Goal: Task Accomplishment & Management: Use online tool/utility

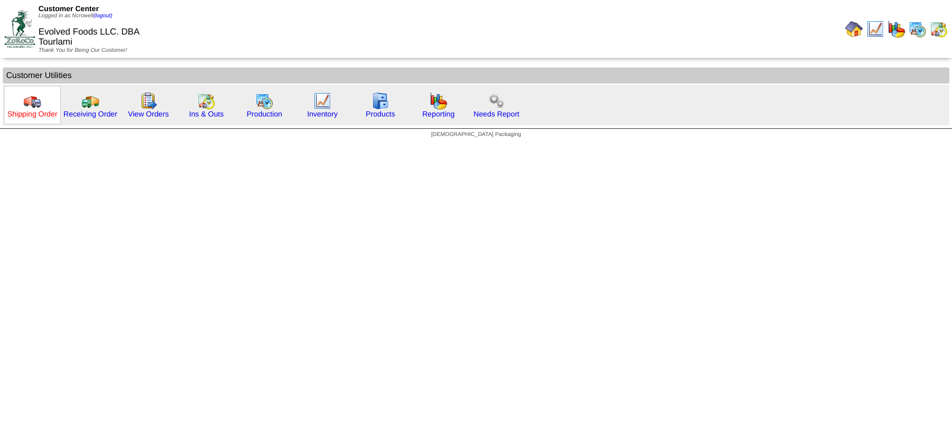
click at [33, 111] on link "Shipping Order" at bounding box center [32, 114] width 50 height 8
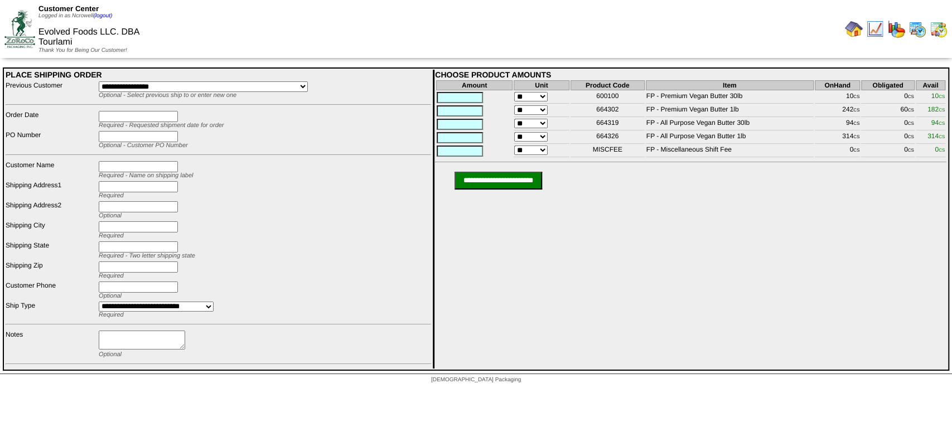
click at [853, 30] on img at bounding box center [854, 29] width 18 height 18
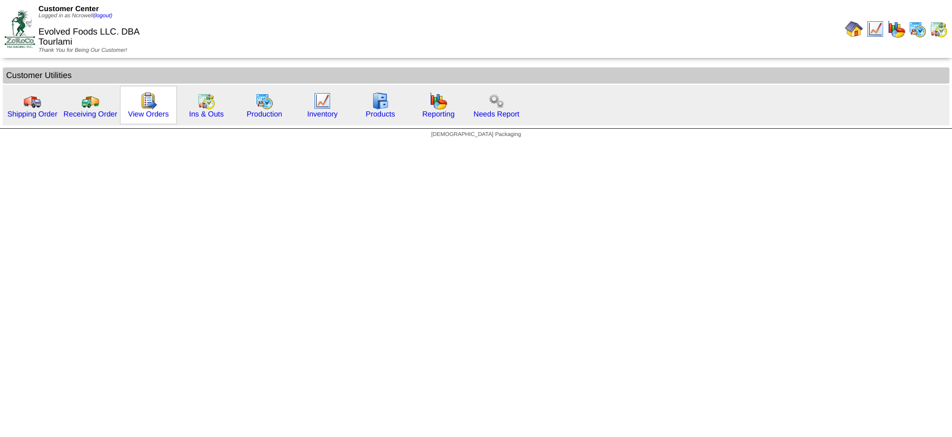
click at [144, 99] on img at bounding box center [148, 101] width 18 height 18
click at [21, 93] on div "Shipping Order" at bounding box center [32, 105] width 57 height 38
click at [36, 98] on img at bounding box center [32, 101] width 18 height 18
click at [37, 107] on img at bounding box center [32, 101] width 18 height 18
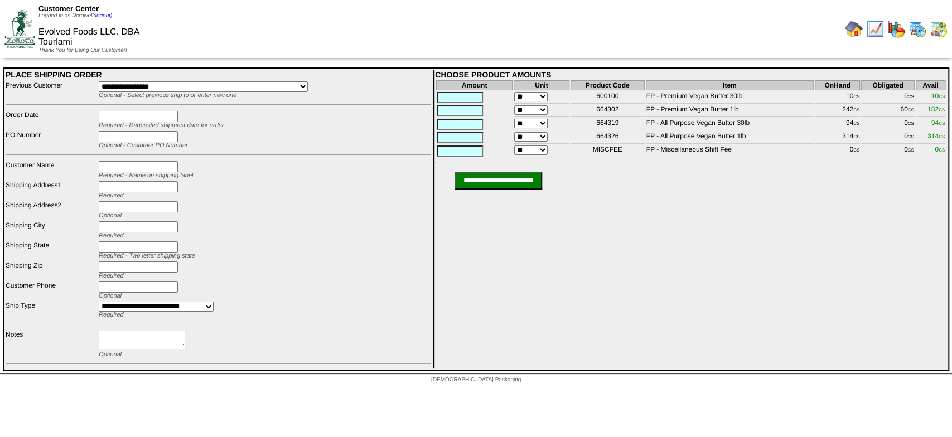
click at [852, 32] on img at bounding box center [854, 29] width 18 height 18
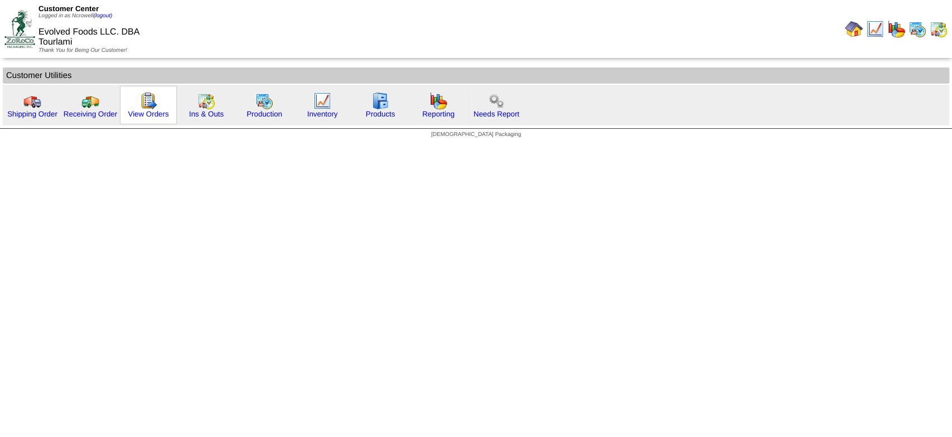
click at [153, 100] on img at bounding box center [148, 101] width 18 height 18
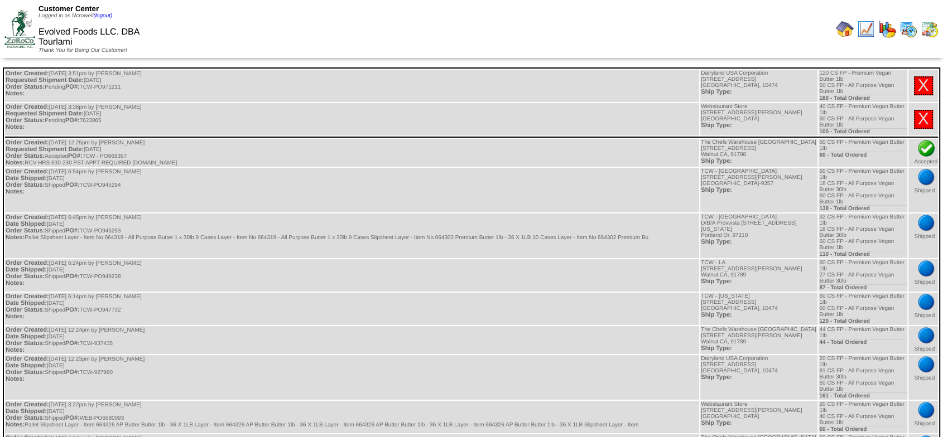
click at [846, 32] on img at bounding box center [845, 29] width 18 height 18
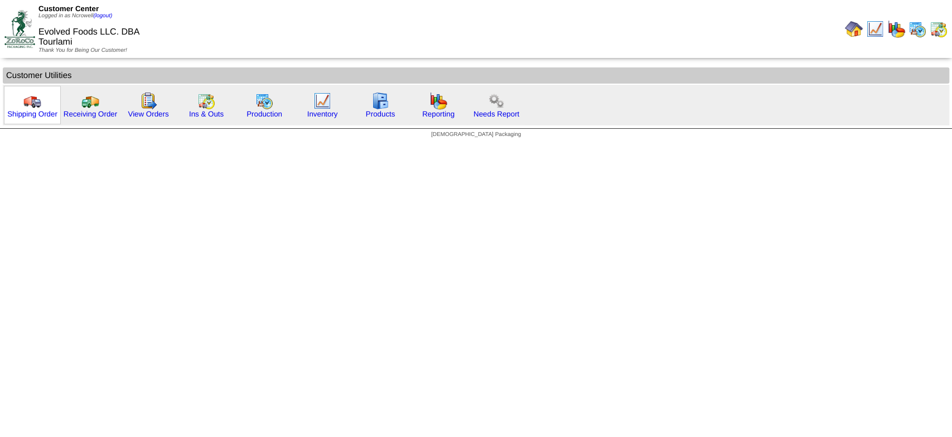
click at [36, 97] on img at bounding box center [32, 101] width 18 height 18
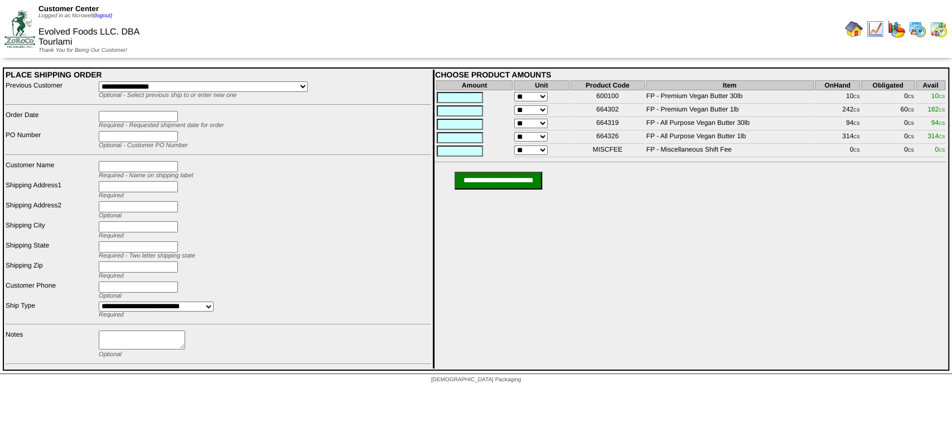
drag, startPoint x: 848, startPoint y: 26, endPoint x: 843, endPoint y: 30, distance: 6.4
click at [848, 26] on img at bounding box center [854, 29] width 18 height 18
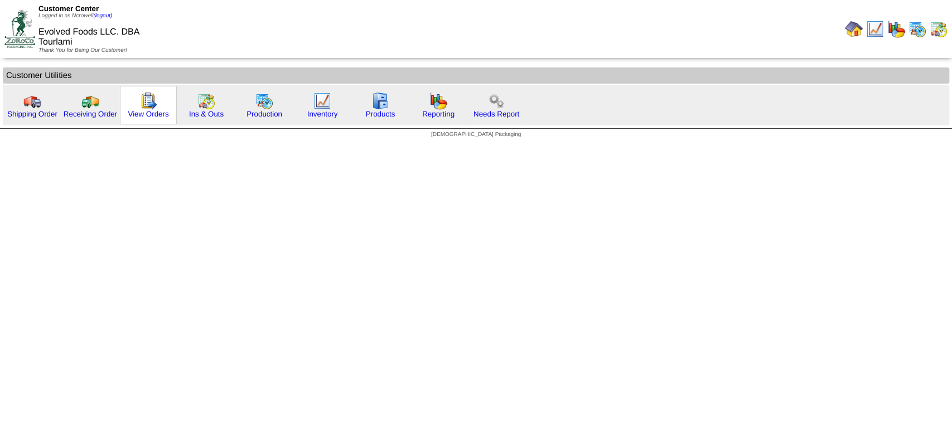
click at [146, 98] on img at bounding box center [148, 101] width 18 height 18
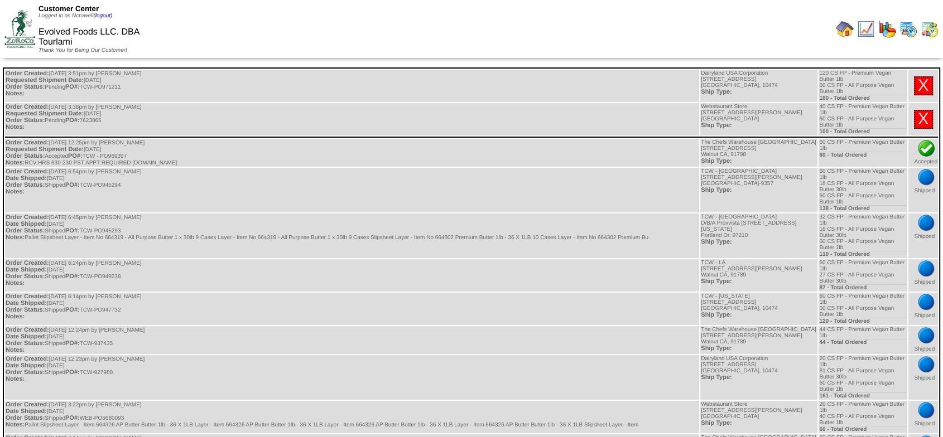
click at [837, 30] on img at bounding box center [845, 29] width 18 height 18
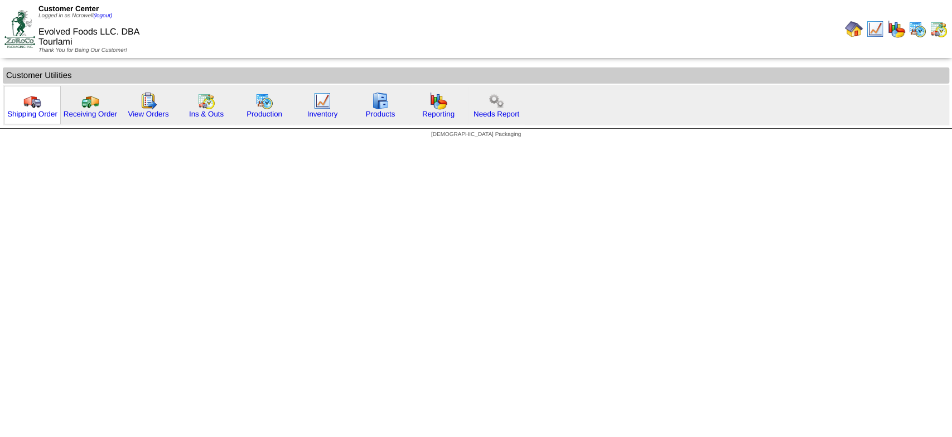
click at [27, 105] on img at bounding box center [32, 101] width 18 height 18
